Goal: Task Accomplishment & Management: Manage account settings

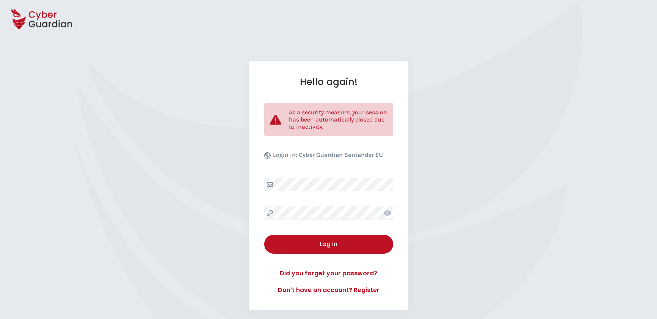
select select "English"
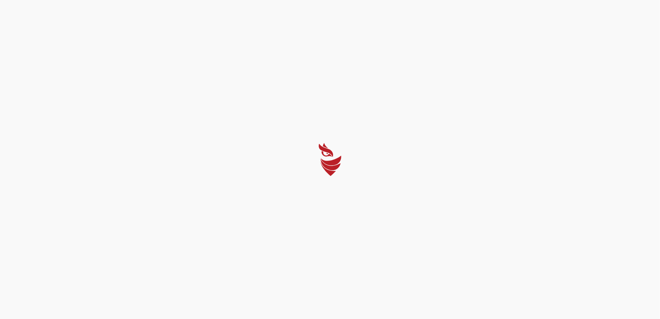
select select "English"
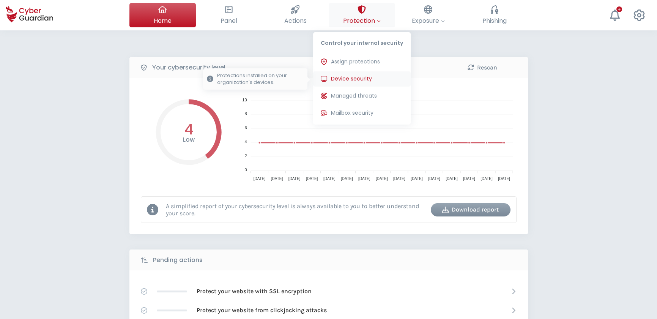
click at [355, 76] on span "Device security" at bounding box center [351, 79] width 41 height 8
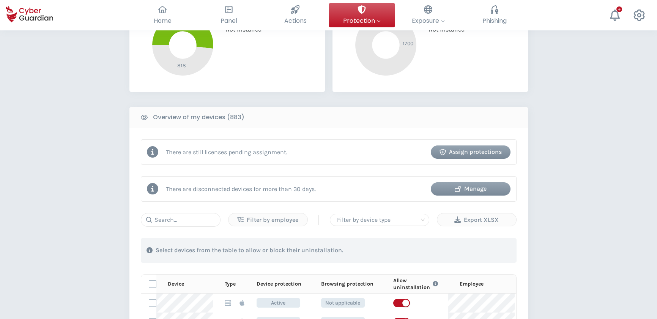
scroll to position [241, 0]
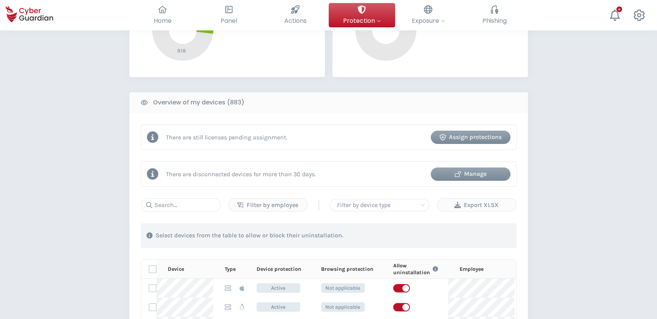
click at [473, 174] on div "Manage" at bounding box center [470, 173] width 68 height 9
